Goal: Information Seeking & Learning: Learn about a topic

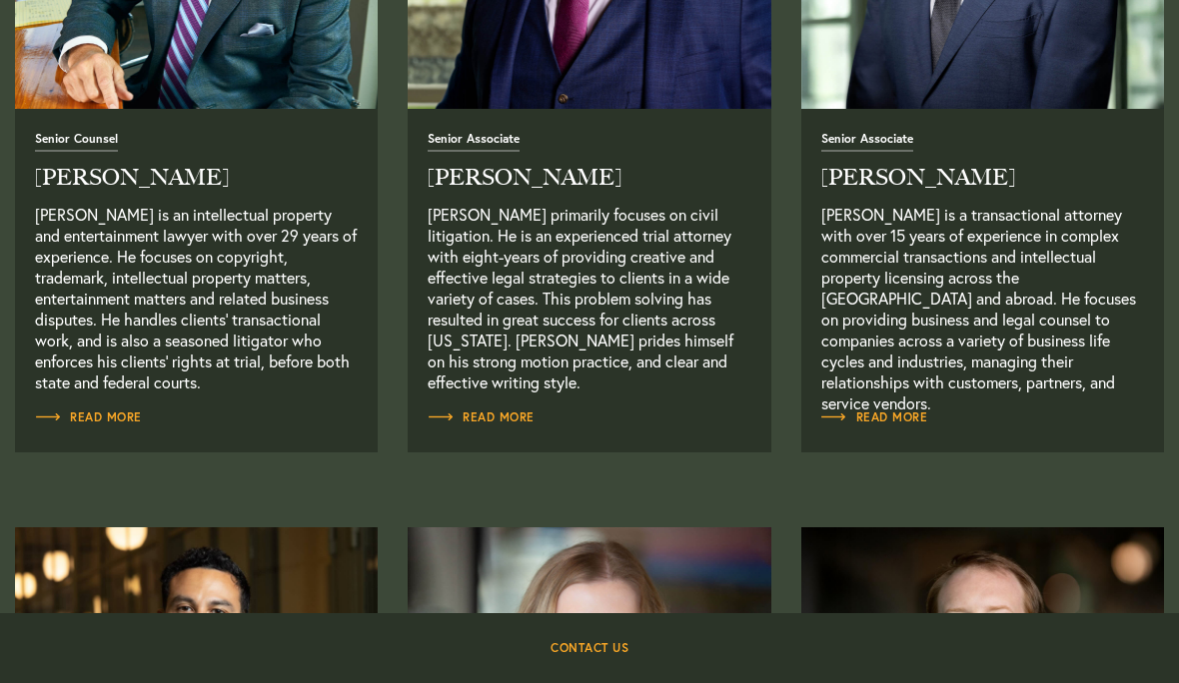
scroll to position [1832, 0]
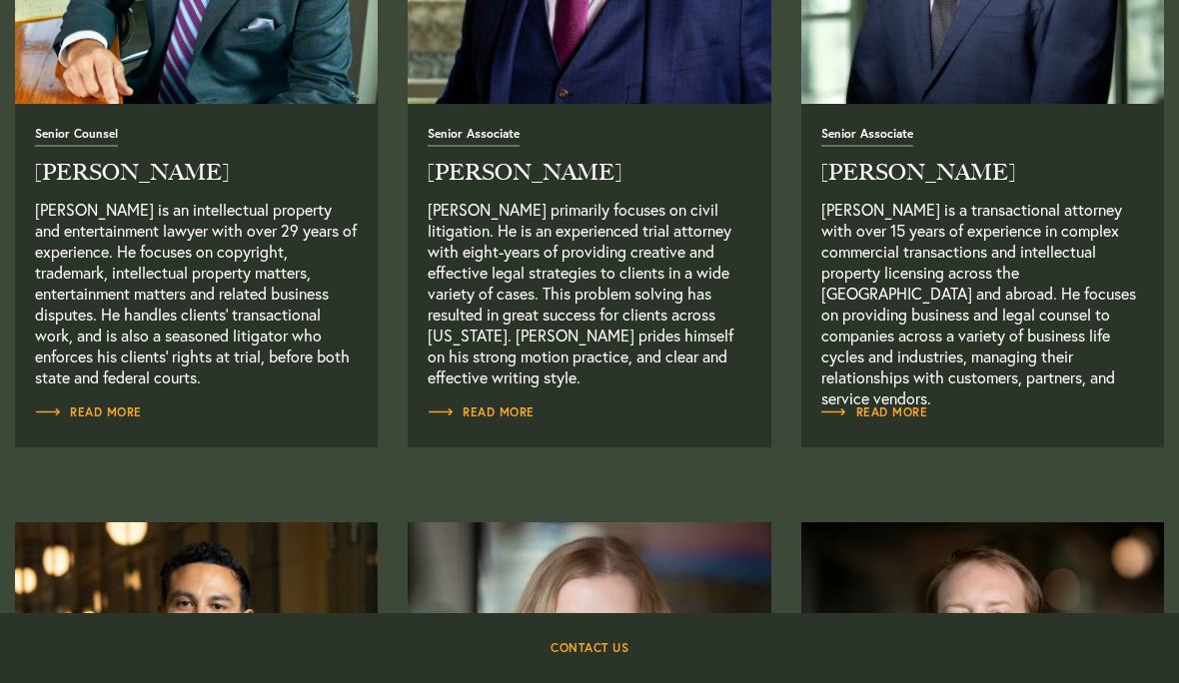
click at [109, 411] on span "Read More" at bounding box center [88, 413] width 107 height 12
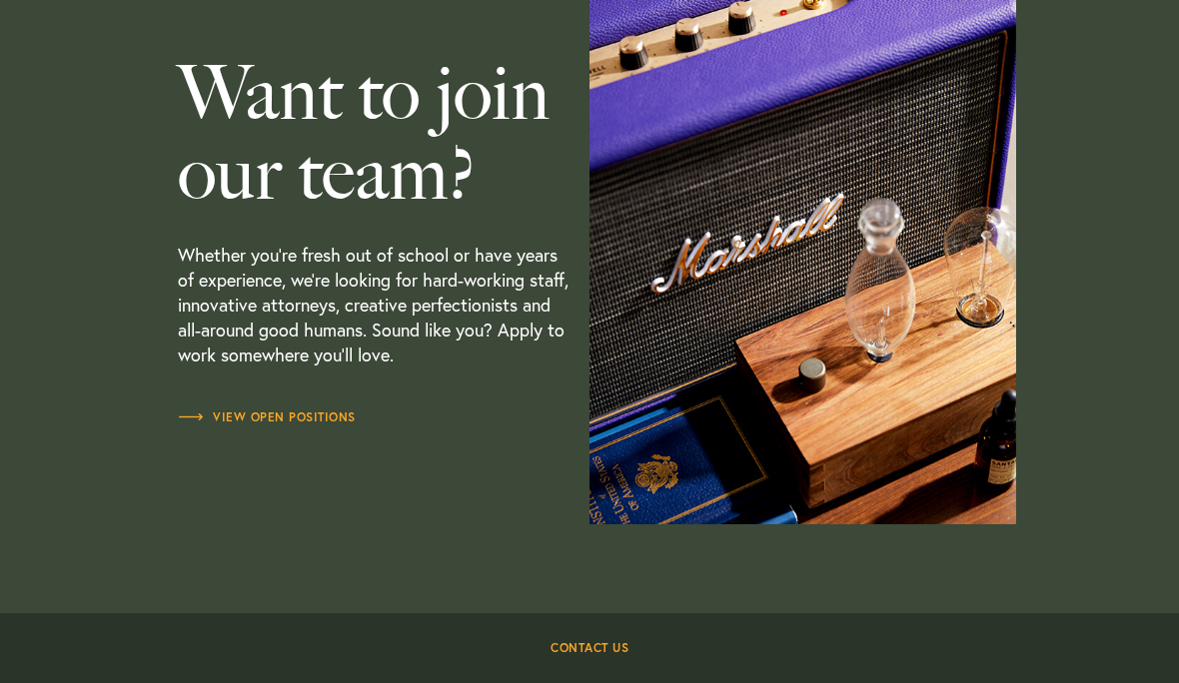
scroll to position [5531, 0]
click at [295, 419] on span "View Open Positions" at bounding box center [267, 417] width 178 height 12
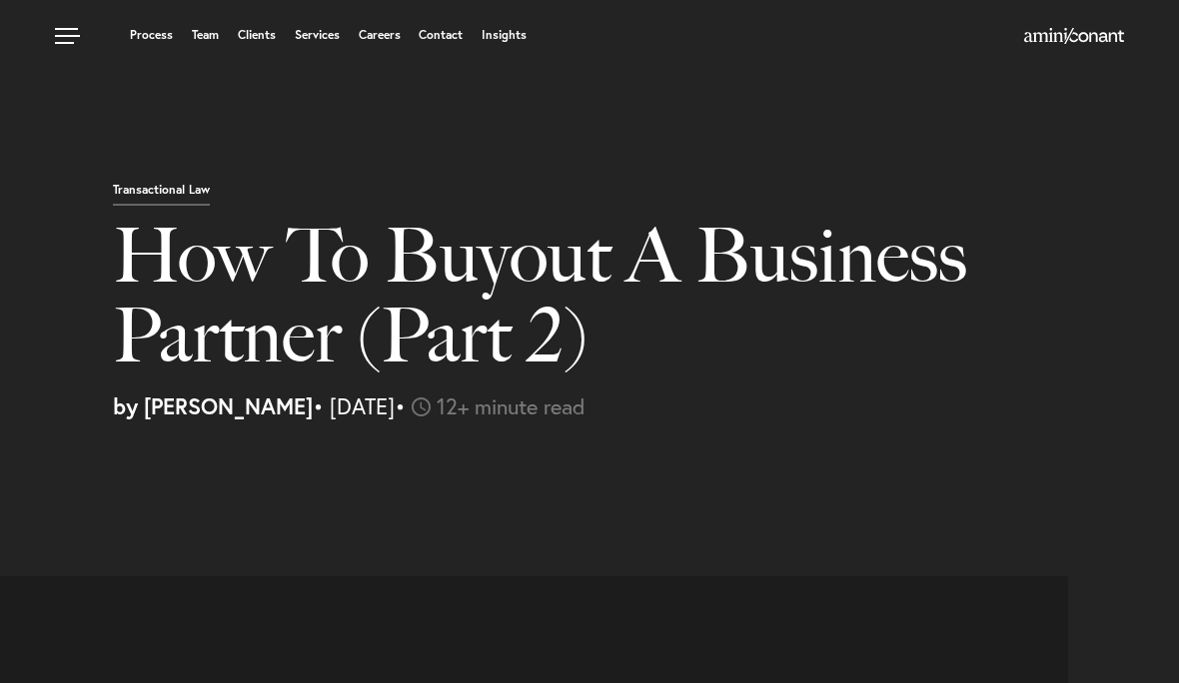
select select "DE"
select select "Austin"
select select "Business and Civil Litigation"
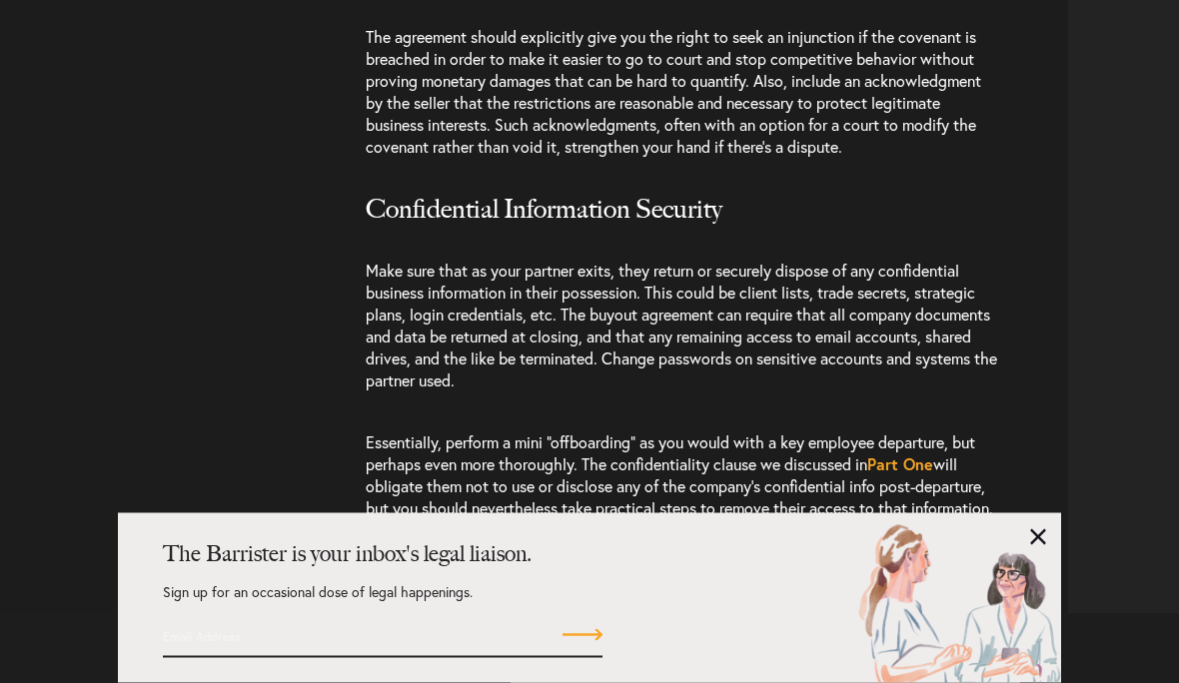
scroll to position [5360, 0]
click at [1054, 620] on div "The Barrister is your inbox's legal liaison. Sign up for an occasional dose of …" at bounding box center [589, 599] width 943 height 170
click at [1047, 617] on div "The Barrister is your inbox's legal liaison. Sign up for an occasional dose of …" at bounding box center [589, 599] width 943 height 170
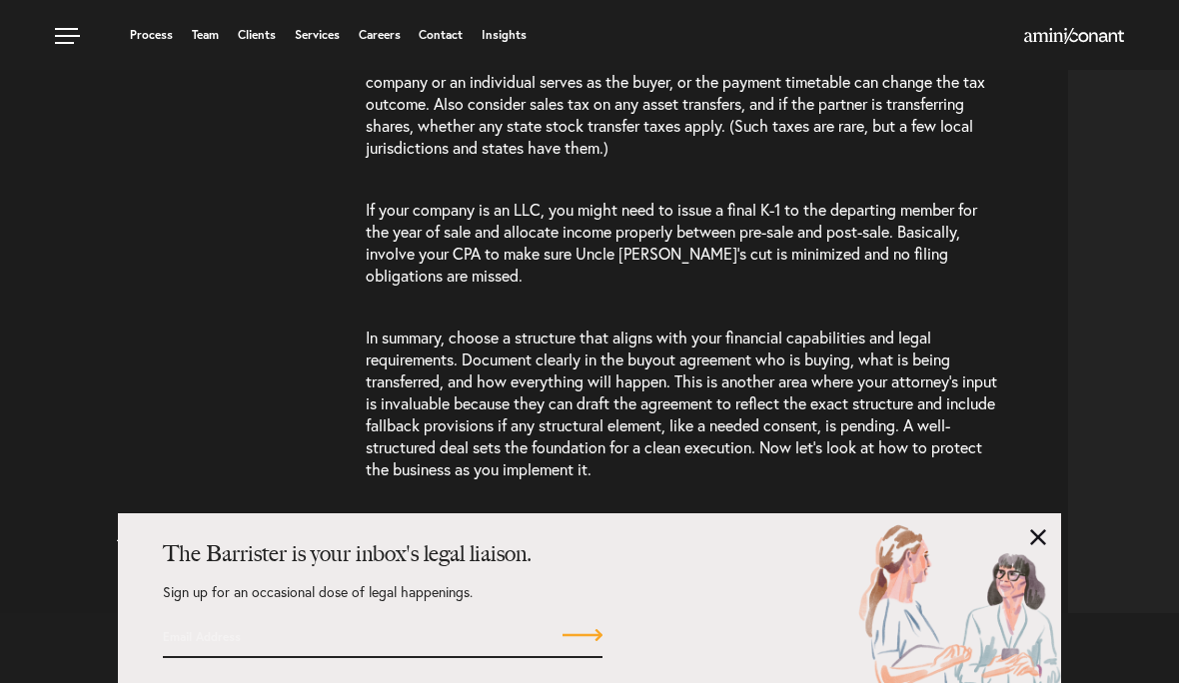
scroll to position [4461, 0]
